Goal: Information Seeking & Learning: Learn about a topic

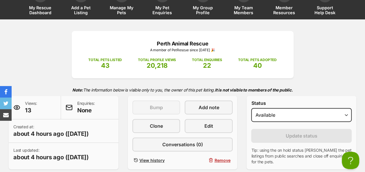
click at [29, 106] on span "13" at bounding box center [31, 110] width 12 height 8
click at [29, 101] on p "Views: 13" at bounding box center [31, 108] width 12 height 14
click at [15, 104] on span at bounding box center [16, 107] width 7 height 7
click at [31, 106] on span "13" at bounding box center [31, 110] width 12 height 8
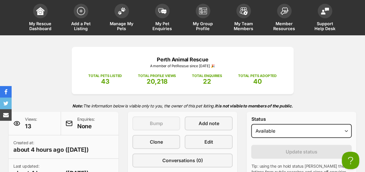
scroll to position [58, 0]
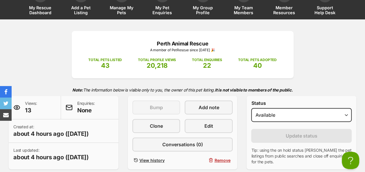
click at [337, 60] on div "Perth Animal Rescue A member of PetRescue since 2017 🎉 TOTAL PETS LISTED 43 TOT…" at bounding box center [182, 100] width 365 height 139
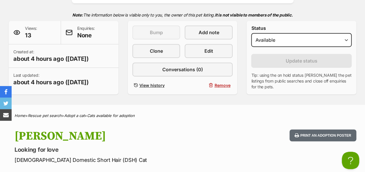
scroll to position [145, 0]
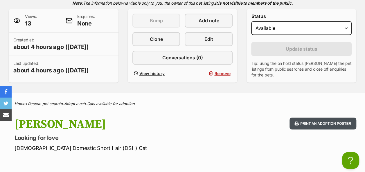
click at [308, 118] on button "Print an adoption poster" at bounding box center [322, 124] width 67 height 12
